Goal: Task Accomplishment & Management: Complete application form

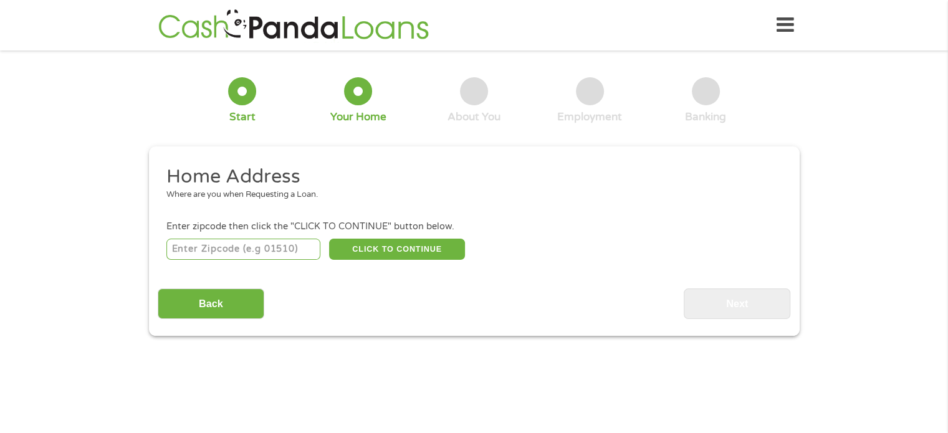
click at [261, 243] on input "number" at bounding box center [243, 249] width 154 height 21
type input "02745"
click at [421, 244] on button "CLICK TO CONTINUE" at bounding box center [397, 249] width 136 height 21
type input "02745"
type input "[GEOGRAPHIC_DATA]"
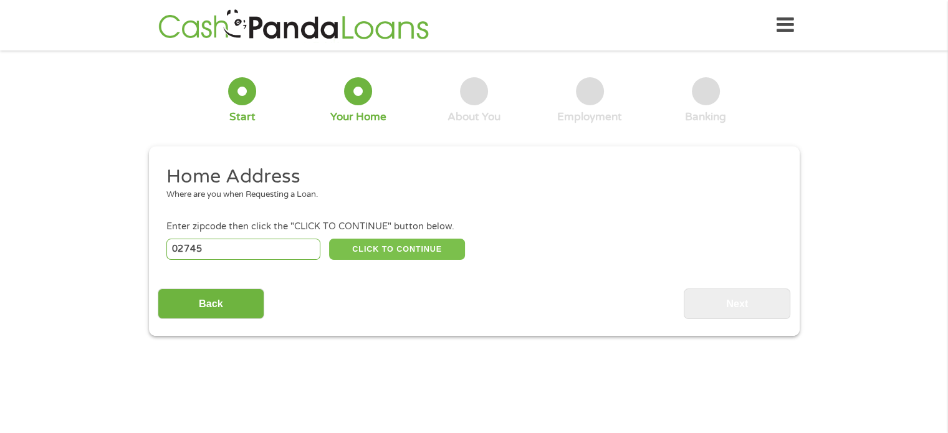
select select "[US_STATE]"
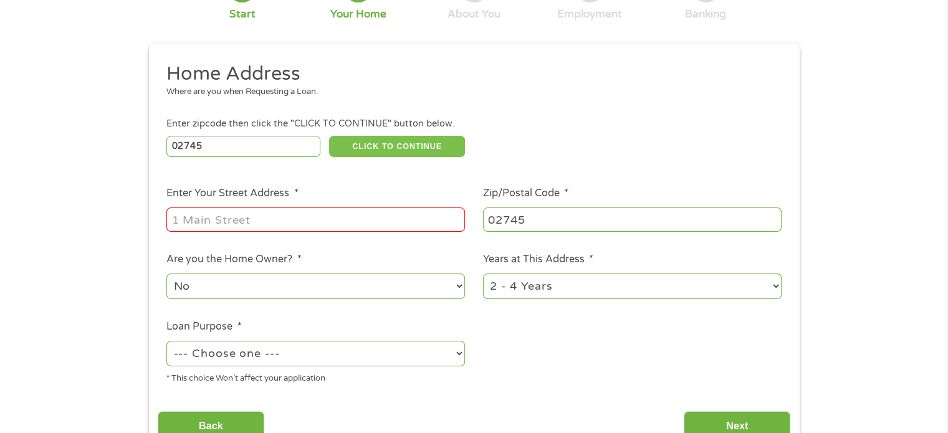
scroll to position [125, 0]
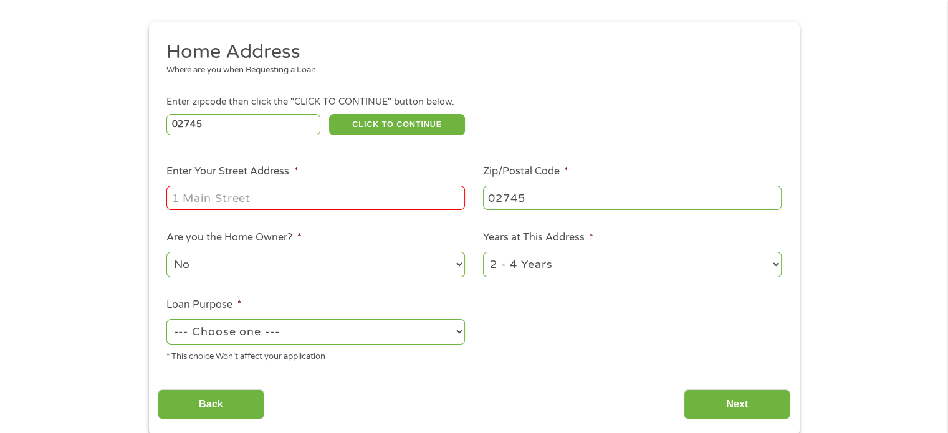
click at [266, 196] on input "Enter Your Street Address *" at bounding box center [315, 198] width 299 height 24
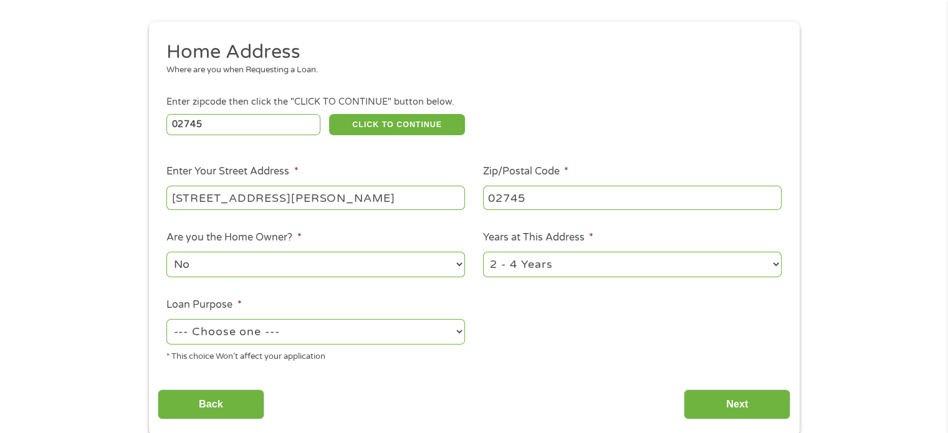
type input "[STREET_ADDRESS][PERSON_NAME]"
click at [587, 268] on select "1 Year or less 1 - 2 Years 2 - 4 Years Over 4 Years" at bounding box center [632, 265] width 299 height 26
select select "60months"
click at [483, 253] on select "1 Year or less 1 - 2 Years 2 - 4 Years Over 4 Years" at bounding box center [632, 265] width 299 height 26
click at [458, 333] on select "--- Choose one --- Pay Bills Debt Consolidation Home Improvement Major Purchase…" at bounding box center [315, 332] width 299 height 26
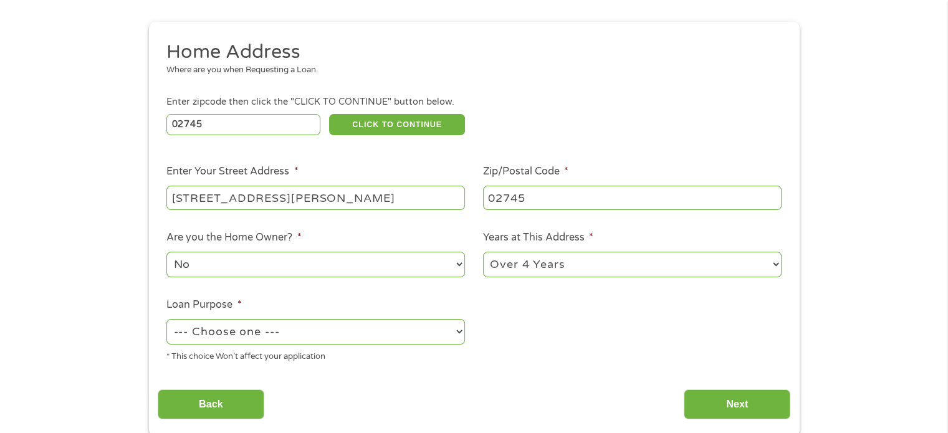
select select "shorttermcash"
click at [166, 320] on select "--- Choose one --- Pay Bills Debt Consolidation Home Improvement Major Purchase…" at bounding box center [315, 332] width 299 height 26
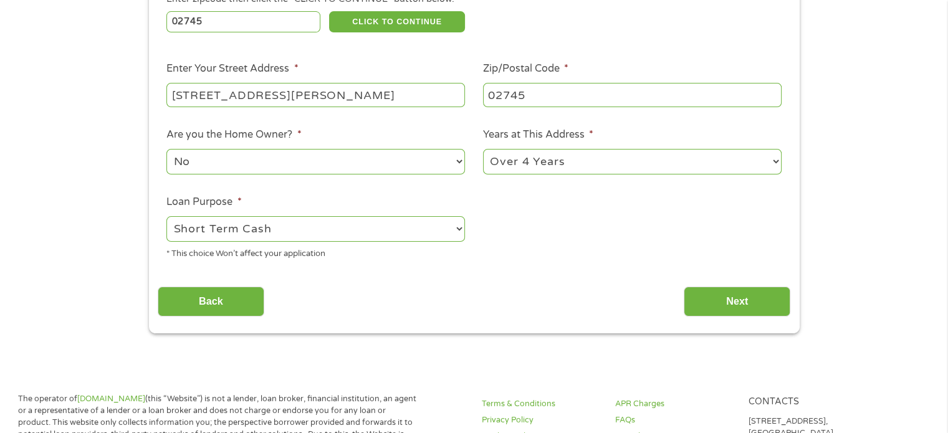
scroll to position [249, 0]
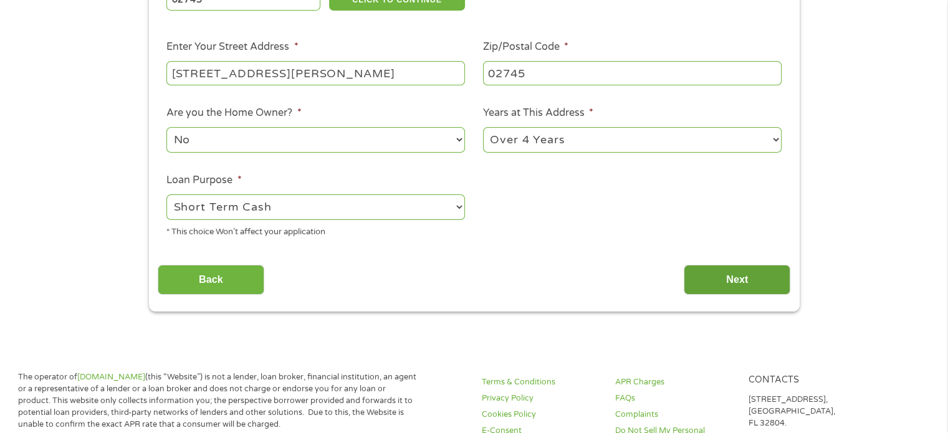
click at [738, 276] on input "Next" at bounding box center [737, 280] width 107 height 31
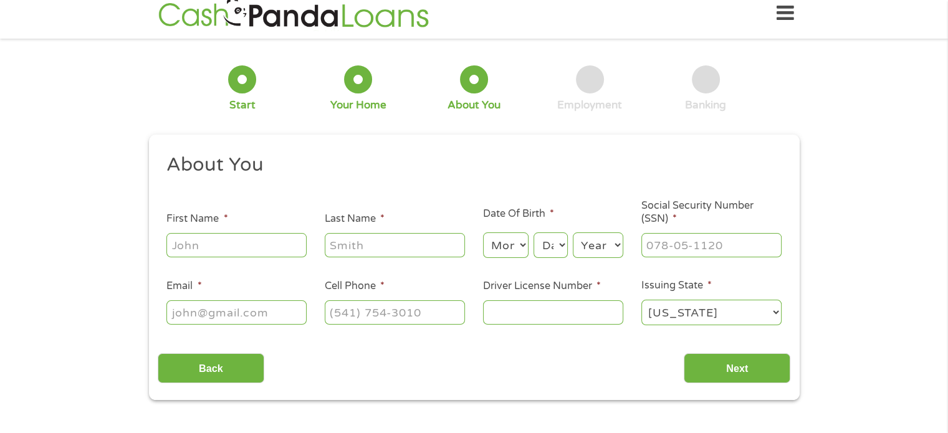
scroll to position [0, 0]
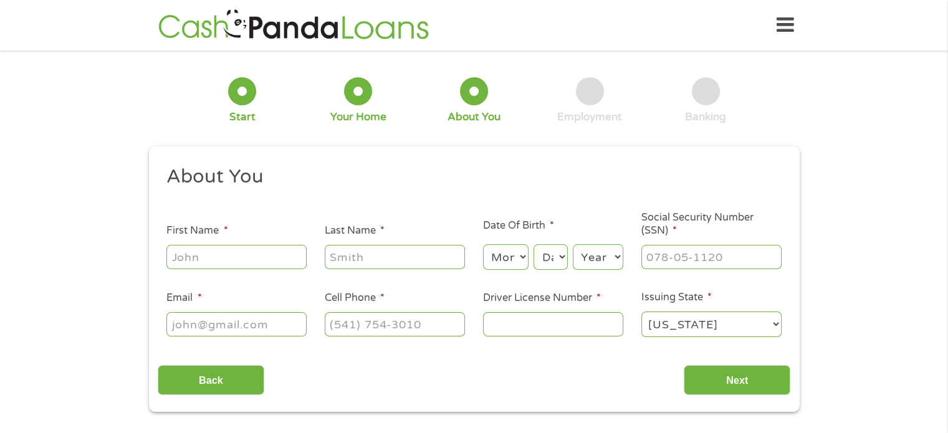
click at [271, 259] on input "First Name *" at bounding box center [236, 257] width 140 height 24
type input "[PERSON_NAME]"
click at [366, 264] on input "Last Name *" at bounding box center [395, 257] width 140 height 24
type input "[PERSON_NAME]"
click at [517, 256] on select "Month 1 2 3 4 5 6 7 8 9 10 11 12" at bounding box center [506, 257] width 46 height 26
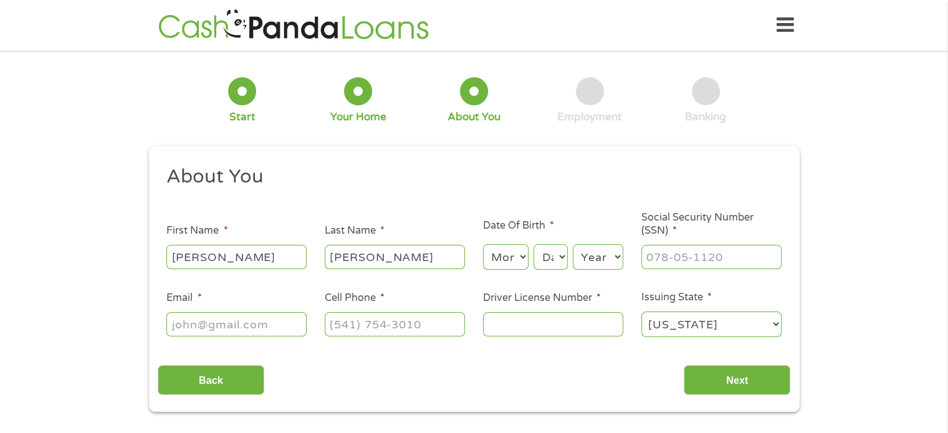
select select "8"
click at [483, 245] on select "Month 1 2 3 4 5 6 7 8 9 10 11 12" at bounding box center [506, 257] width 46 height 26
drag, startPoint x: 540, startPoint y: 259, endPoint x: 542, endPoint y: 253, distance: 7.1
click at [541, 260] on select "Day 1 2 3 4 5 6 7 8 9 10 11 12 13 14 15 16 17 18 19 20 21 22 23 24 25 26 27 28 …" at bounding box center [551, 257] width 34 height 26
select select "12"
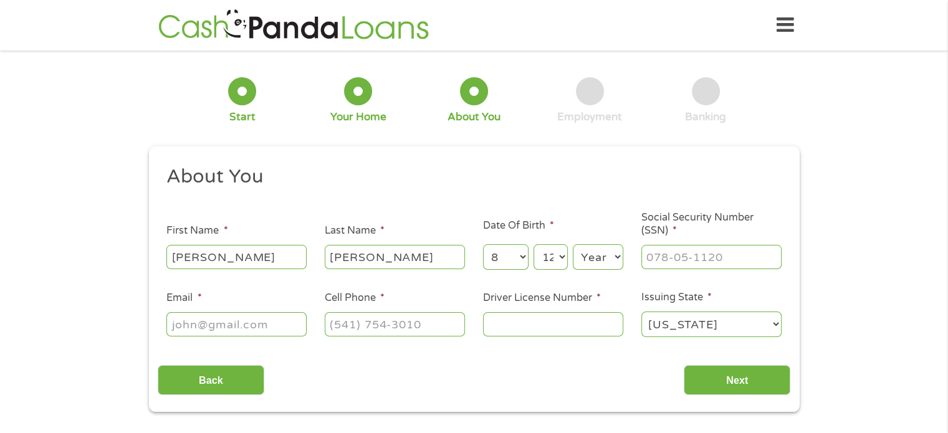
click at [534, 245] on select "Day 1 2 3 4 5 6 7 8 9 10 11 12 13 14 15 16 17 18 19 20 21 22 23 24 25 26 27 28 …" at bounding box center [551, 257] width 34 height 26
click at [593, 264] on select "Year [DATE] 2006 2005 2004 2003 2002 2001 2000 1999 1998 1997 1996 1995 1994 19…" at bounding box center [598, 257] width 51 height 26
select select "1981"
click at [573, 245] on select "Year [DATE] 2006 2005 2004 2003 2002 2001 2000 1999 1998 1997 1996 1995 1994 19…" at bounding box center [598, 257] width 51 height 26
click at [678, 264] on input "___-__-____" at bounding box center [712, 257] width 140 height 24
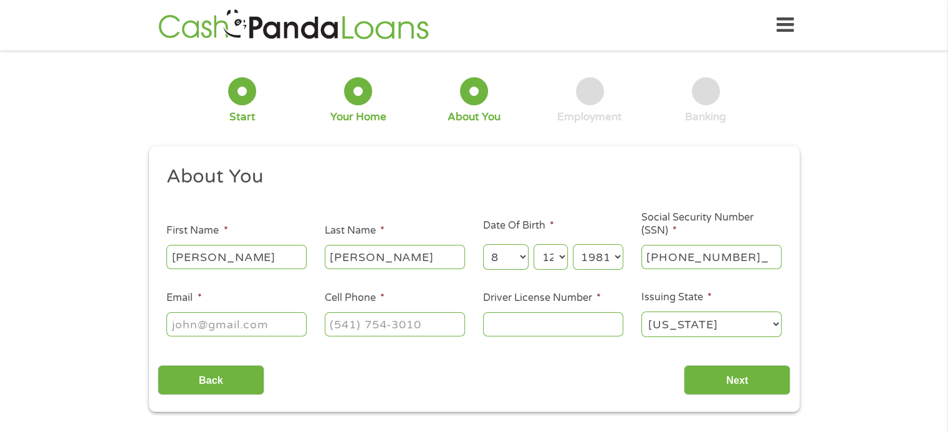
type input "019-62-0378"
click at [227, 321] on input "Email *" at bounding box center [236, 324] width 140 height 24
type input "[EMAIL_ADDRESS][DOMAIN_NAME]"
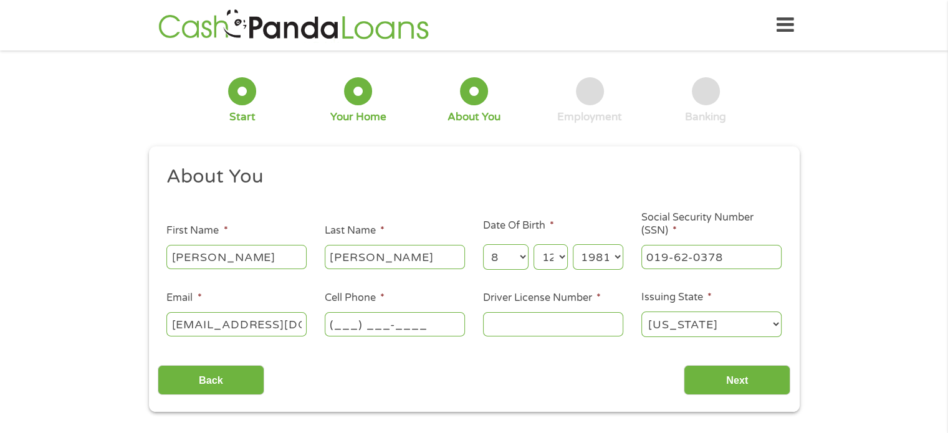
click at [367, 329] on input "(___) ___-____" at bounding box center [395, 324] width 140 height 24
drag, startPoint x: 425, startPoint y: 329, endPoint x: 327, endPoint y: 320, distance: 98.8
click at [327, 319] on input "(___) 774-2632" at bounding box center [395, 324] width 140 height 24
type input "[PHONE_NUMBER]"
click at [516, 328] on input "Driver License Number *" at bounding box center [553, 324] width 140 height 24
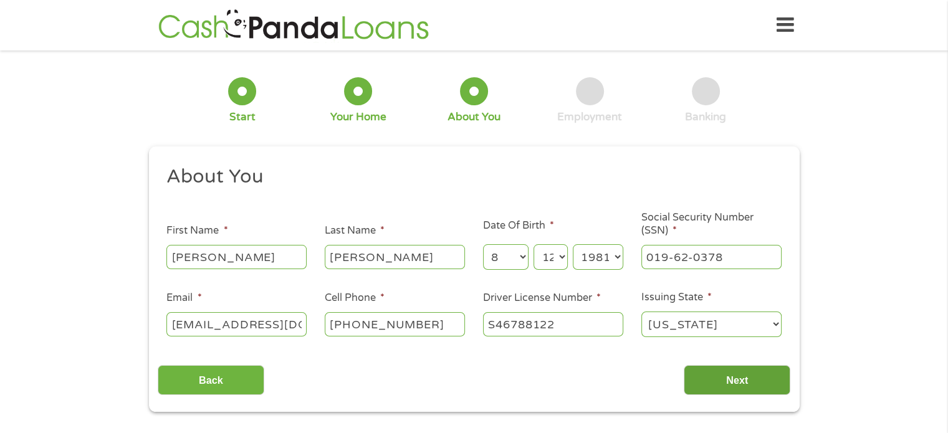
type input "S46788122"
click at [759, 387] on input "Next" at bounding box center [737, 380] width 107 height 31
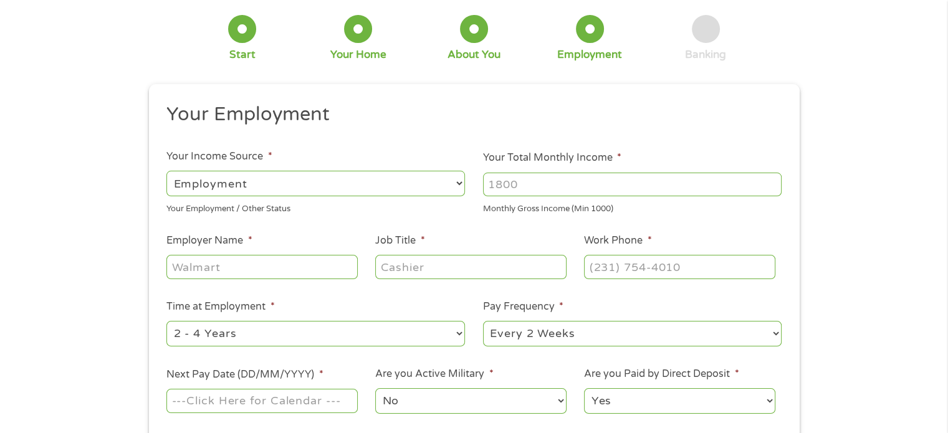
scroll to position [125, 0]
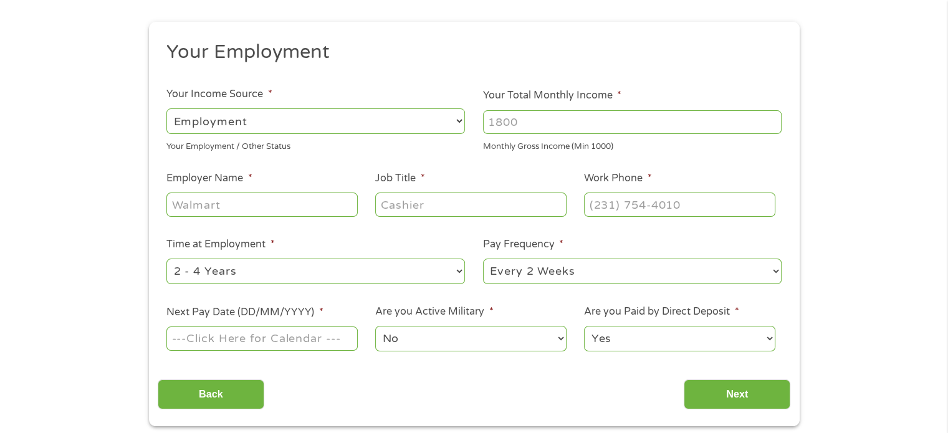
click at [568, 120] on input "Your Total Monthly Income *" at bounding box center [632, 122] width 299 height 24
click at [770, 121] on input "1000" at bounding box center [632, 122] width 299 height 24
click at [770, 121] on input "1001" at bounding box center [632, 122] width 299 height 24
click at [770, 121] on input "1002" at bounding box center [632, 122] width 299 height 24
click at [770, 121] on input "1003" at bounding box center [632, 122] width 299 height 24
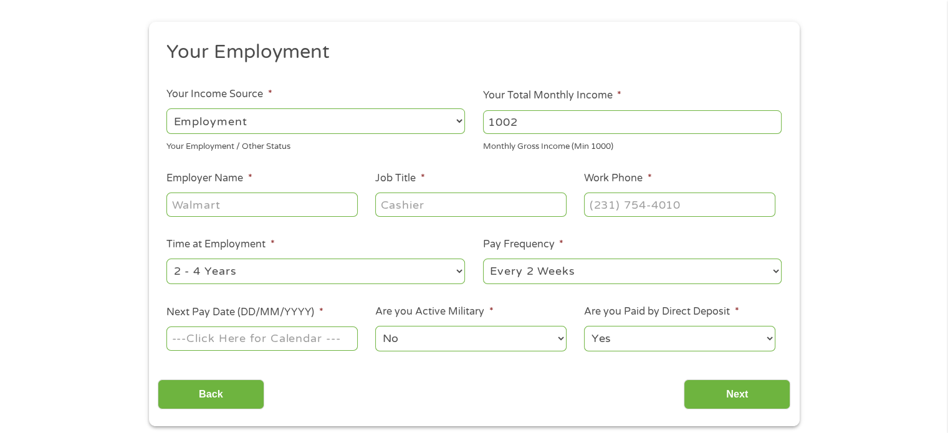
click at [772, 126] on input "1002" at bounding box center [632, 122] width 299 height 24
drag, startPoint x: 625, startPoint y: 121, endPoint x: 433, endPoint y: 117, distance: 192.1
click at [454, 119] on ul "Your Employment Your Income Source * --- Choose one --- Employment [DEMOGRAPHIC…" at bounding box center [474, 201] width 633 height 323
type input "5000"
click at [241, 204] on input "Employer Name *" at bounding box center [261, 205] width 191 height 24
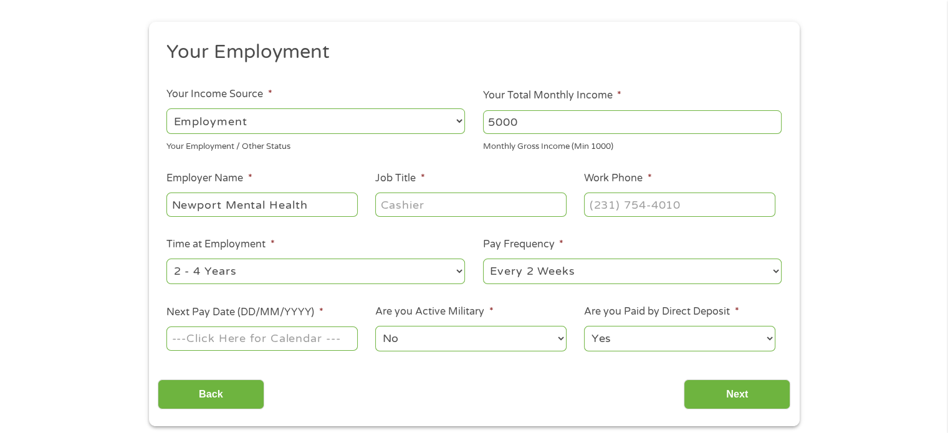
type input "Newport Mental Health"
click at [423, 196] on input "Job Title *" at bounding box center [470, 205] width 191 height 24
type input "case manager"
click at [624, 202] on input "(___) ___-____" at bounding box center [679, 205] width 191 height 24
drag, startPoint x: 687, startPoint y: 206, endPoint x: 565, endPoint y: 209, distance: 122.2
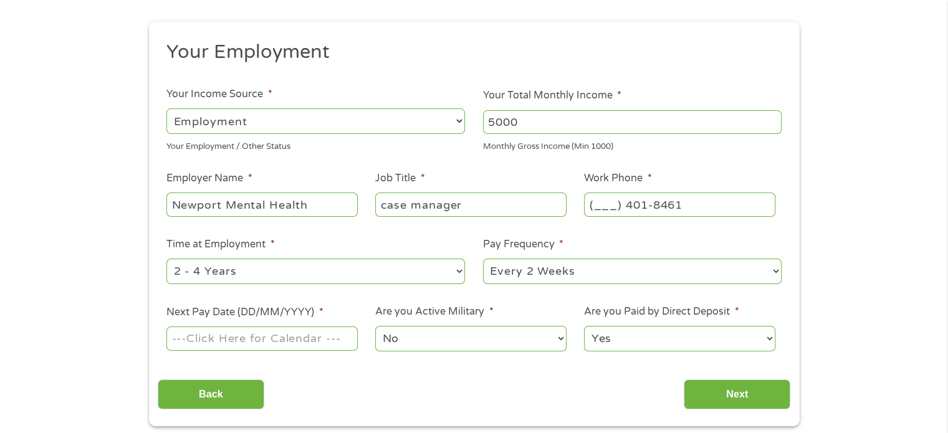
click at [565, 209] on ul "Your Employment Your Income Source * --- Choose one --- Employment [DEMOGRAPHIC…" at bounding box center [474, 201] width 633 height 323
type input "[PHONE_NUMBER]"
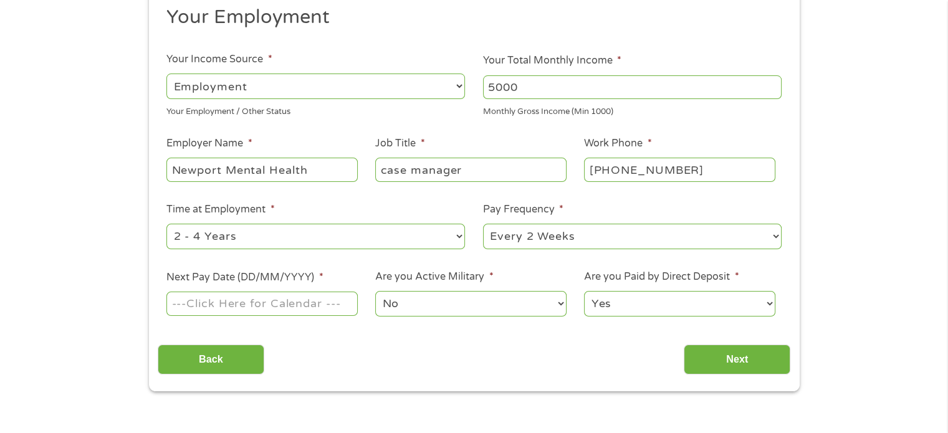
scroll to position [187, 0]
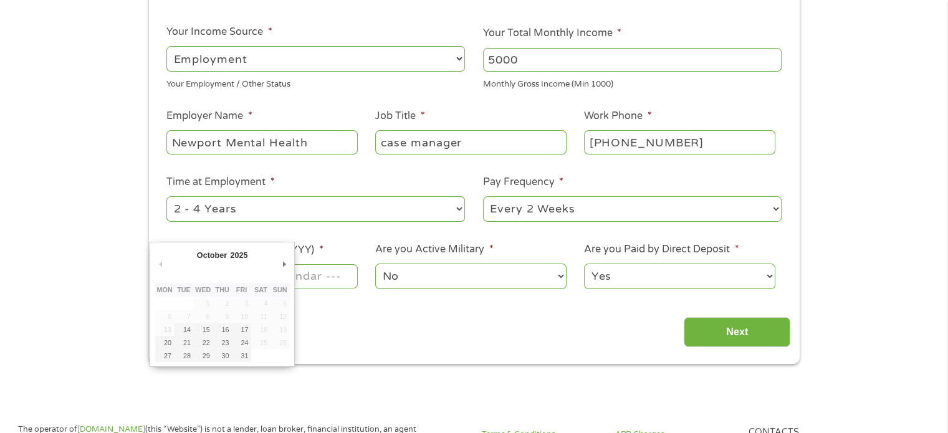
click at [330, 283] on input "Next Pay Date (DD/MM/YYYY) *" at bounding box center [261, 276] width 191 height 24
type input "[DATE]"
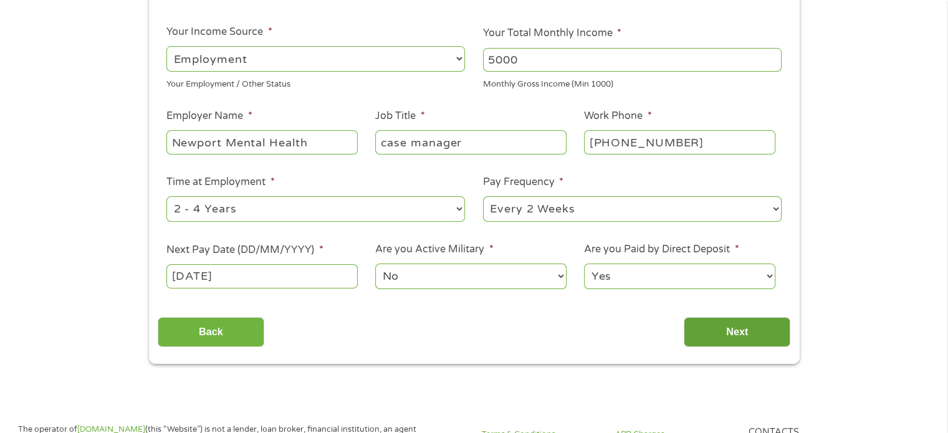
click at [703, 324] on input "Next" at bounding box center [737, 332] width 107 height 31
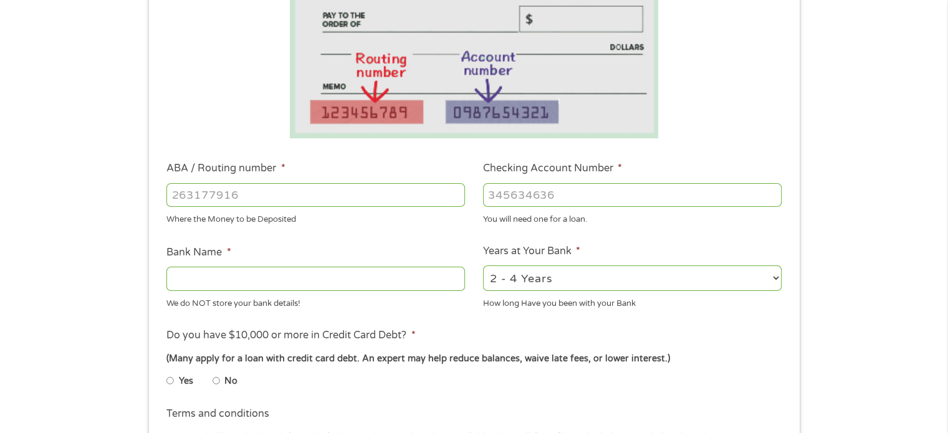
scroll to position [249, 0]
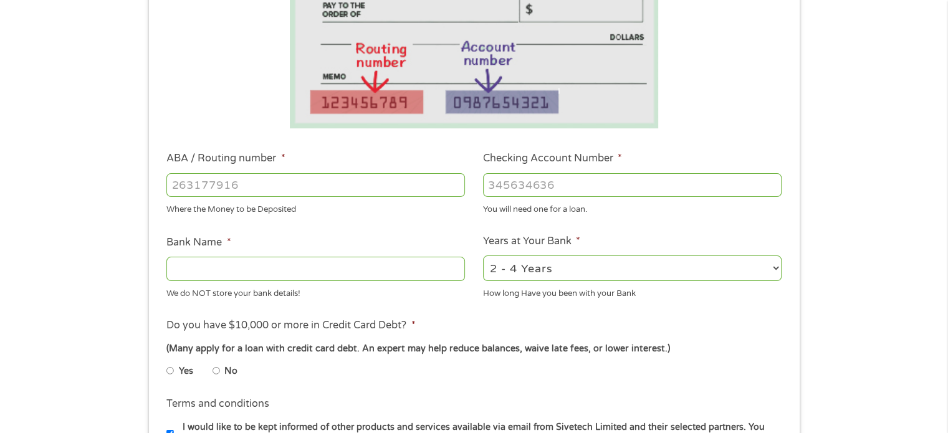
click at [279, 187] on input "ABA / Routing number *" at bounding box center [315, 185] width 299 height 24
type input "221970443"
type input "STERLING NATIONAL BANK"
type input "221970443"
click at [579, 188] on input "Checking Account Number *" at bounding box center [632, 185] width 299 height 24
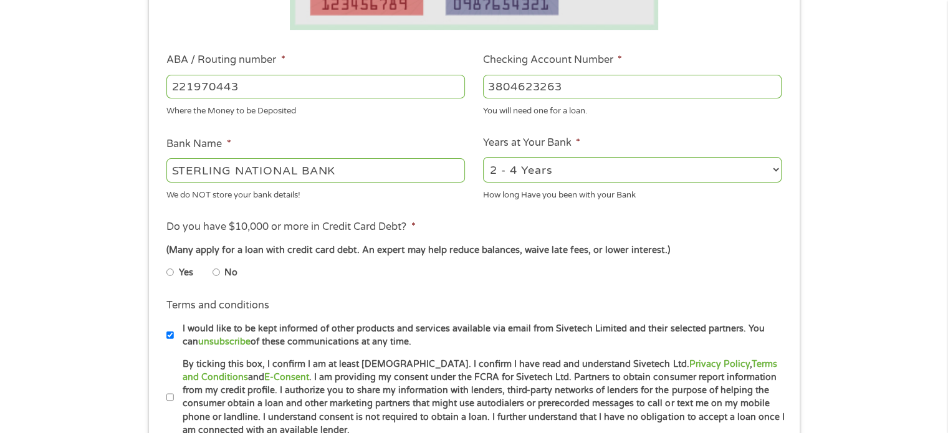
scroll to position [374, 0]
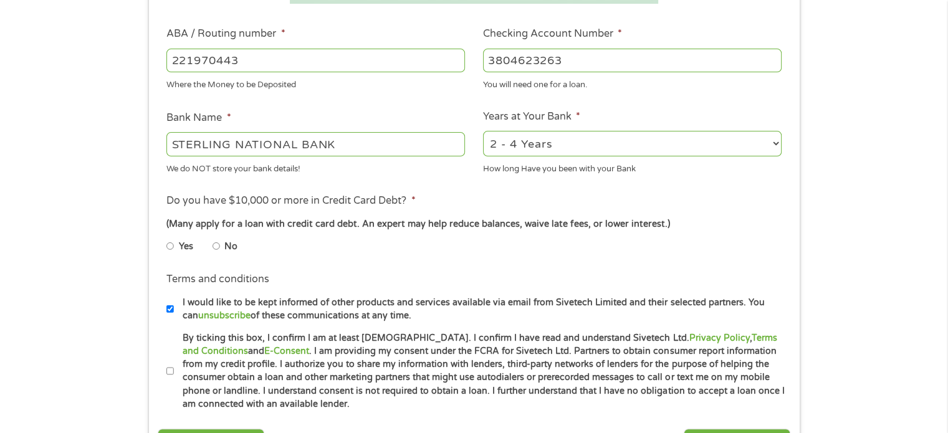
type input "3804623263"
click at [673, 151] on select "2 - 4 Years 6 - 12 Months 1 - 2 Years Over 4 Years" at bounding box center [632, 144] width 299 height 26
select select "60months"
click at [483, 132] on select "2 - 4 Years 6 - 12 Months 1 - 2 Years Over 4 Years" at bounding box center [632, 144] width 299 height 26
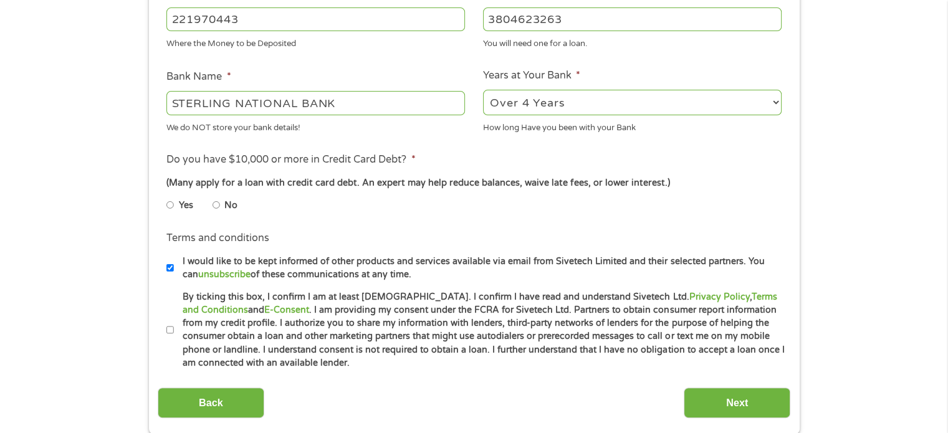
scroll to position [436, 0]
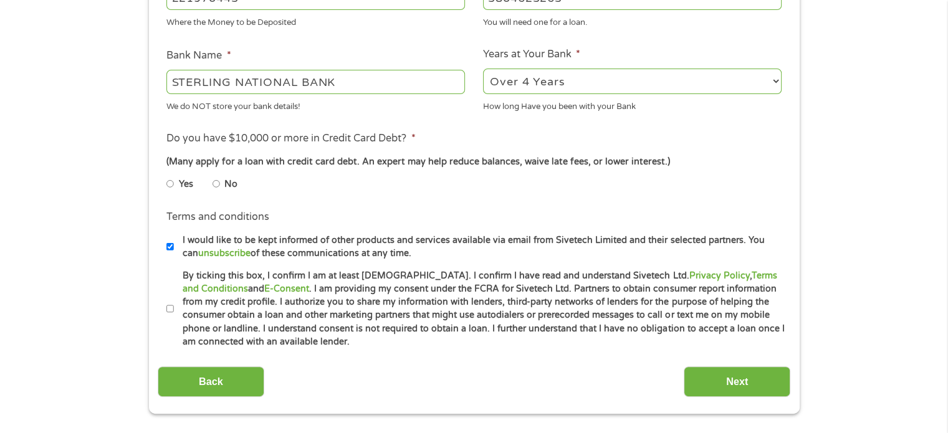
click at [216, 185] on input "No" at bounding box center [216, 184] width 7 height 20
radio input "true"
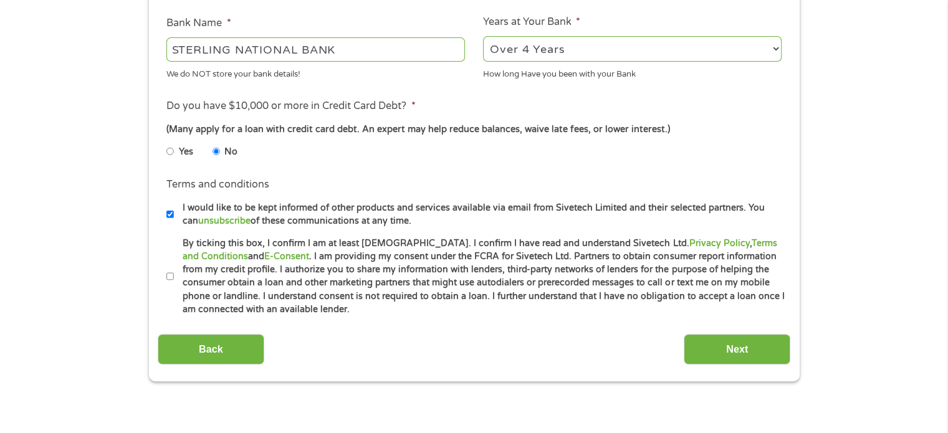
scroll to position [499, 0]
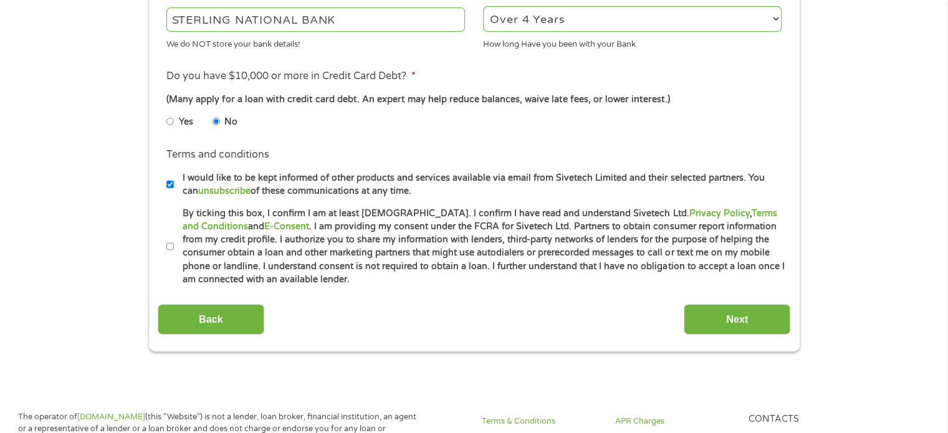
click at [168, 186] on input "I would like to be kept informed of other products and services available via e…" at bounding box center [169, 185] width 7 height 20
checkbox input "false"
click at [174, 246] on label "By ticking this box, I confirm I am at least [DEMOGRAPHIC_DATA]. I confirm I ha…" at bounding box center [480, 247] width 612 height 80
click at [174, 246] on input "By ticking this box, I confirm I am at least [DEMOGRAPHIC_DATA]. I confirm I ha…" at bounding box center [169, 247] width 7 height 20
checkbox input "true"
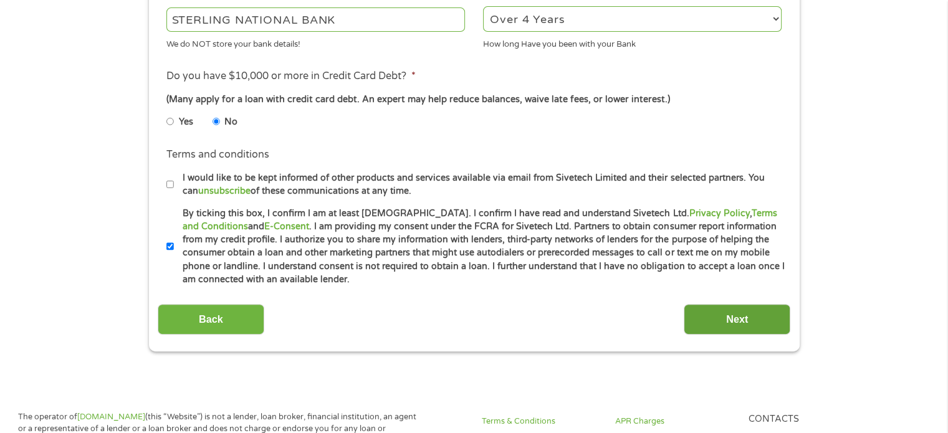
click at [721, 325] on input "Next" at bounding box center [737, 319] width 107 height 31
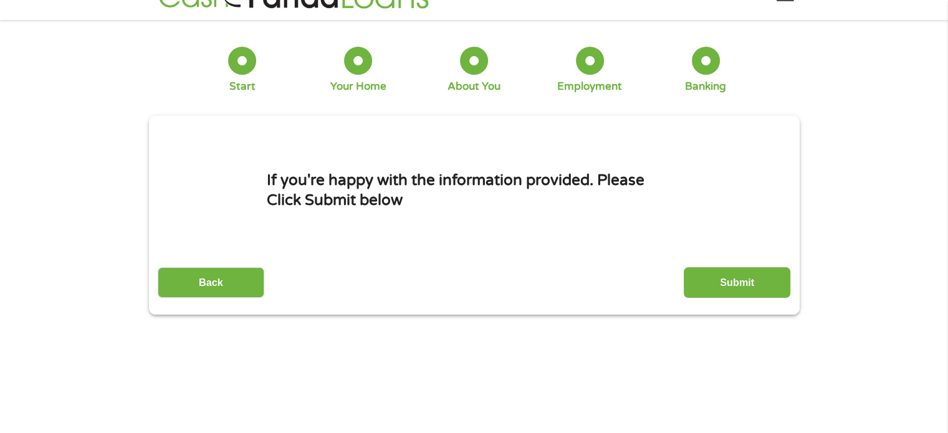
scroll to position [0, 0]
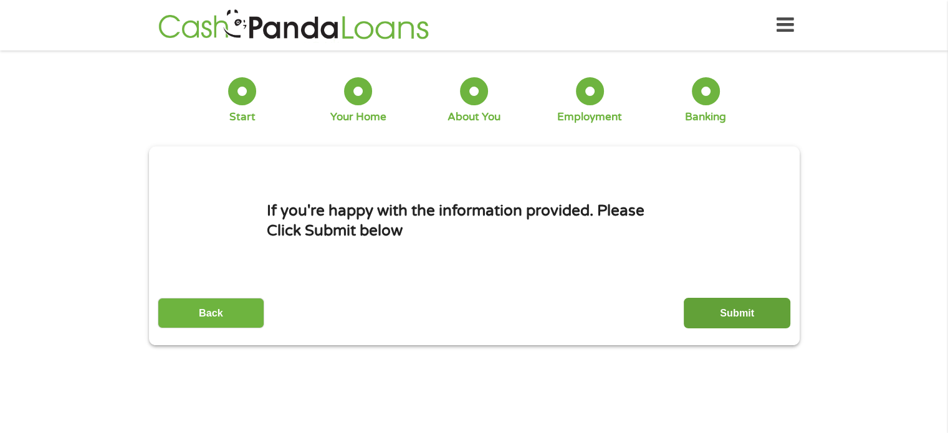
click at [703, 310] on input "Submit" at bounding box center [737, 313] width 107 height 31
